Goal: Check status: Check status

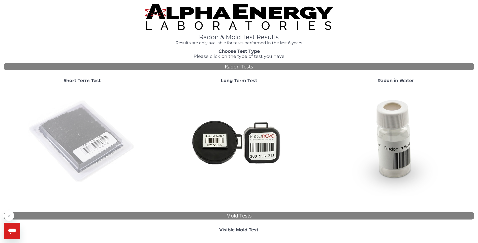
click at [85, 144] on img at bounding box center [82, 141] width 108 height 108
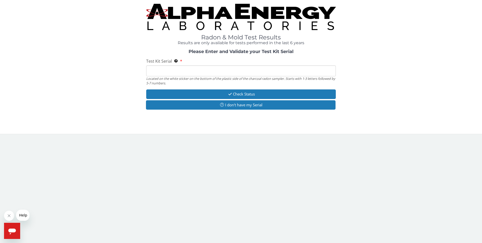
click at [153, 72] on input "Test Kit Serial Located on the white sticker on the bottom of the plastic side …" at bounding box center [241, 70] width 190 height 11
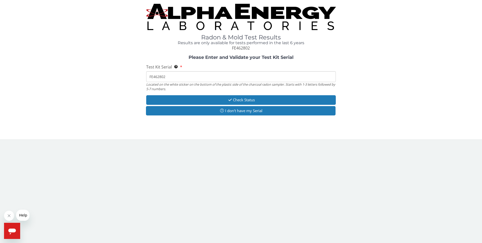
click at [168, 77] on input "FE462802" at bounding box center [241, 76] width 190 height 11
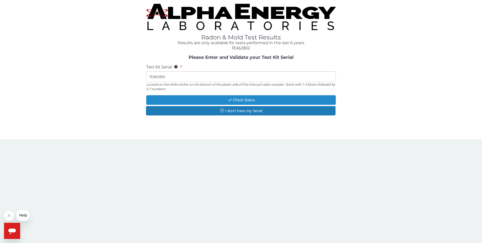
type input "FE462802"
click at [251, 101] on button "Check Status" at bounding box center [241, 99] width 190 height 9
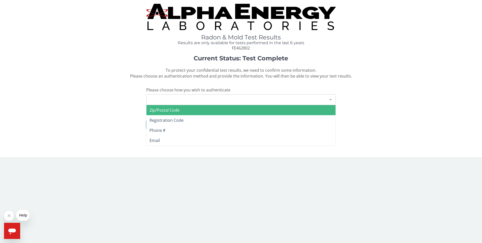
click at [331, 99] on div at bounding box center [330, 99] width 10 height 10
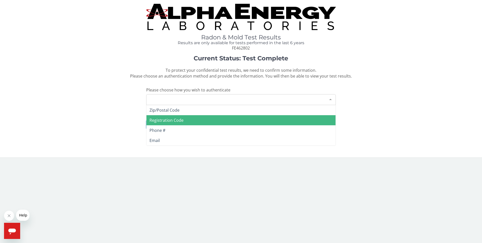
click at [176, 120] on span "Registration Code" at bounding box center [166, 120] width 34 height 6
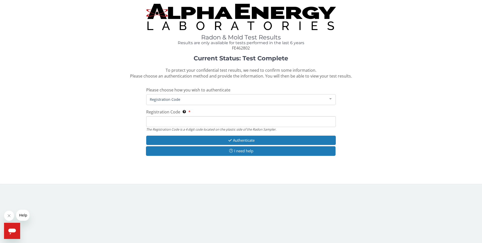
click at [158, 123] on input "Registration Code The Registration Code is a 4 digit code located on the plasti…" at bounding box center [241, 121] width 190 height 11
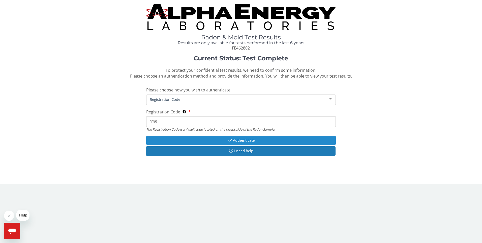
type input "FF35"
click at [248, 140] on button "Authenticate" at bounding box center [241, 139] width 190 height 9
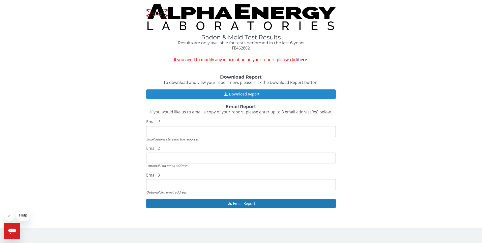
click at [250, 94] on button "Download Report" at bounding box center [241, 93] width 190 height 9
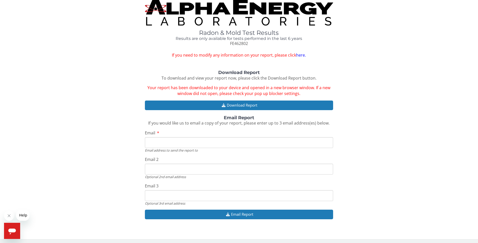
scroll to position [6, 0]
